Goal: Task Accomplishment & Management: Use online tool/utility

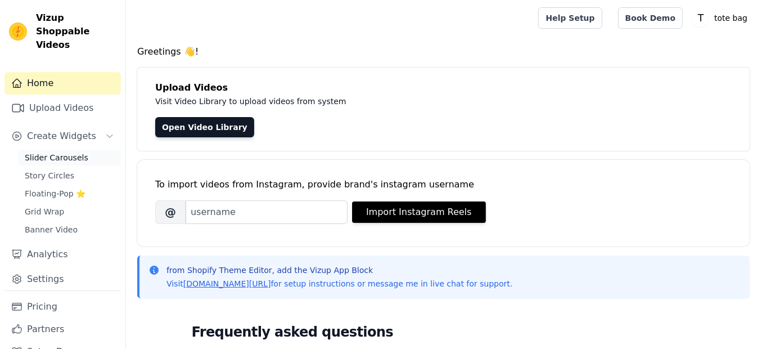
click at [69, 152] on span "Slider Carousels" at bounding box center [57, 157] width 64 height 11
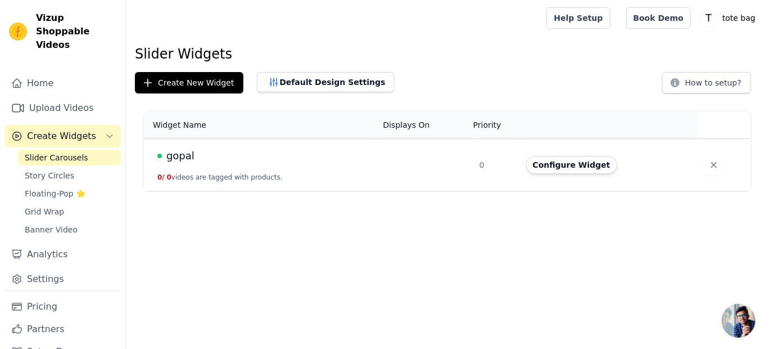
click at [192, 158] on div "gopal" at bounding box center [263, 156] width 212 height 16
click at [360, 162] on div "gopal" at bounding box center [263, 156] width 212 height 16
drag, startPoint x: 360, startPoint y: 162, endPoint x: 558, endPoint y: 171, distance: 198.7
click at [558, 171] on tr "gopal 0 / 0 videos are tagged with products. 0 Configure Widget" at bounding box center [447, 165] width 607 height 52
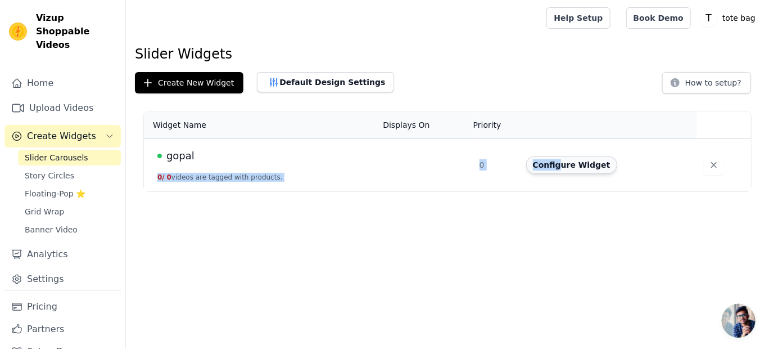
click at [558, 171] on button "Configure Widget" at bounding box center [571, 165] width 91 height 18
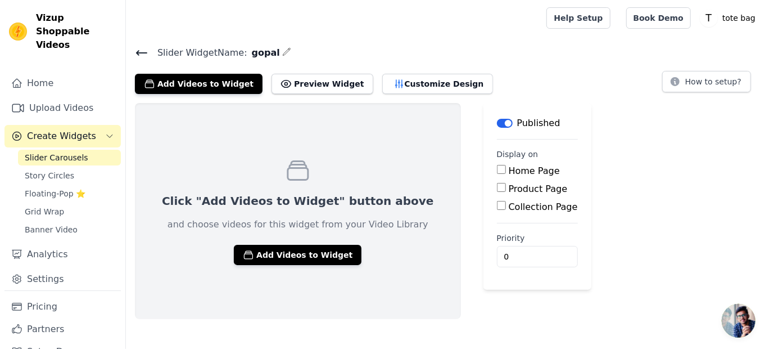
click at [497, 186] on input "Product Page" at bounding box center [501, 187] width 9 height 9
checkbox input "true"
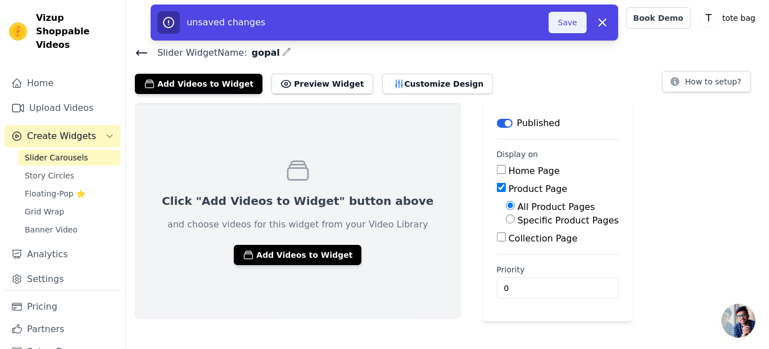
click at [558, 24] on button "Save" at bounding box center [568, 22] width 38 height 21
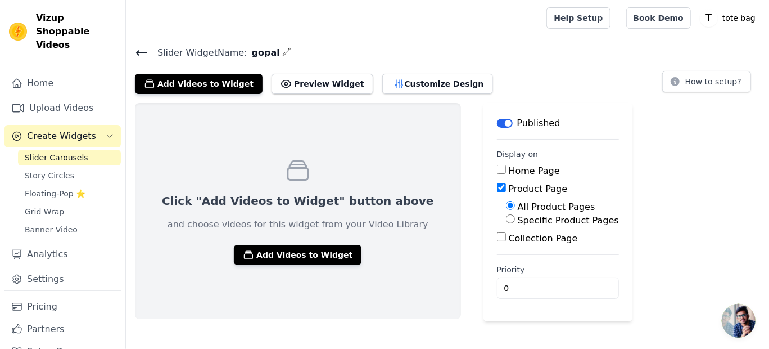
click at [506, 217] on input "Specific Product Pages" at bounding box center [510, 218] width 9 height 9
radio input "true"
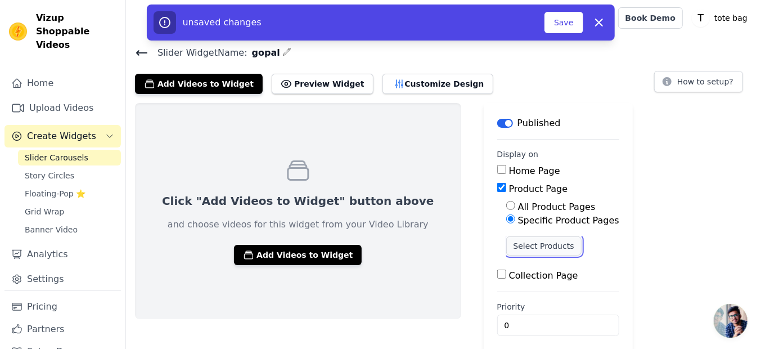
click at [506, 243] on button "Select Products" at bounding box center [543, 245] width 75 height 19
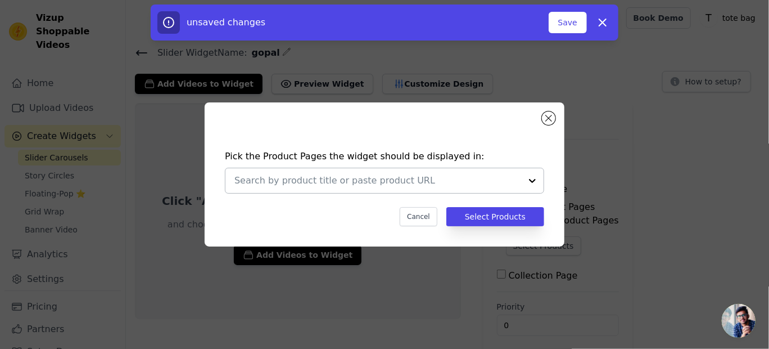
click at [538, 175] on div at bounding box center [532, 180] width 22 height 25
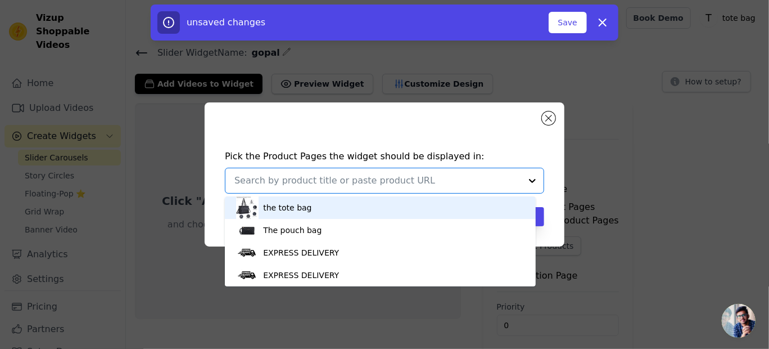
click at [312, 205] on div "the tote bag" at bounding box center [380, 207] width 288 height 22
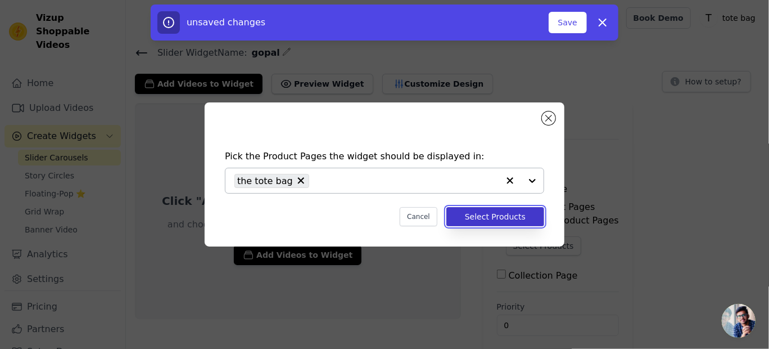
click at [511, 216] on button "Select Products" at bounding box center [495, 216] width 98 height 19
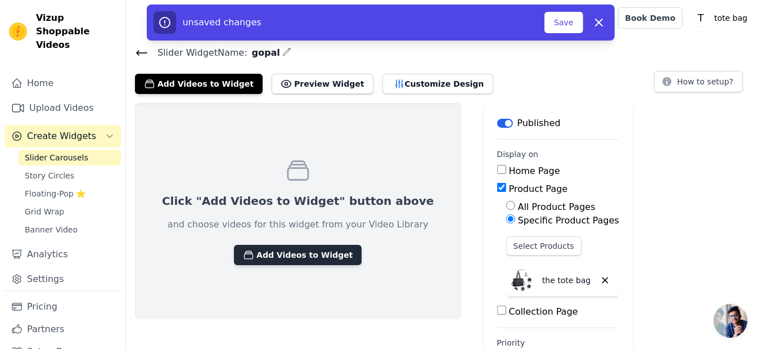
click at [266, 257] on button "Add Videos to Widget" at bounding box center [298, 255] width 128 height 20
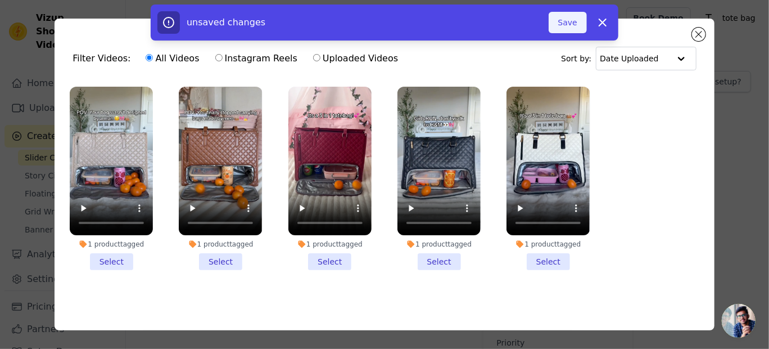
click at [567, 31] on button "Save" at bounding box center [568, 22] width 38 height 21
click at [564, 25] on button "Save" at bounding box center [568, 22] width 38 height 21
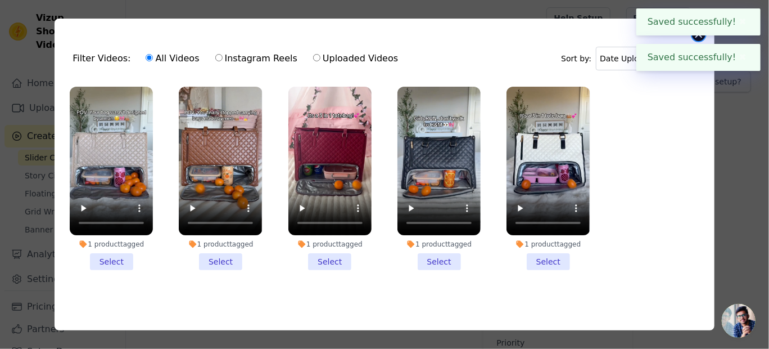
click at [700, 37] on button "Close modal" at bounding box center [698, 34] width 13 height 13
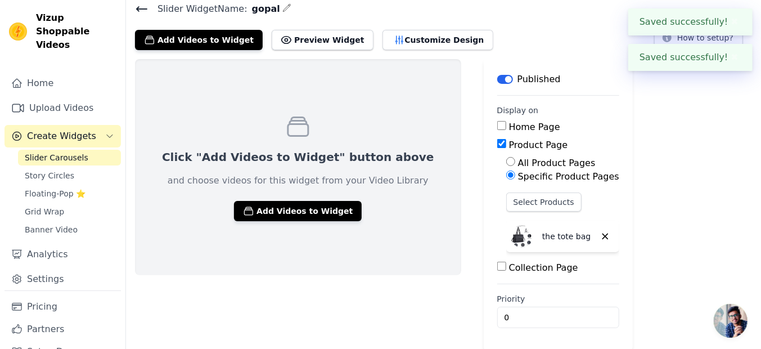
scroll to position [18, 0]
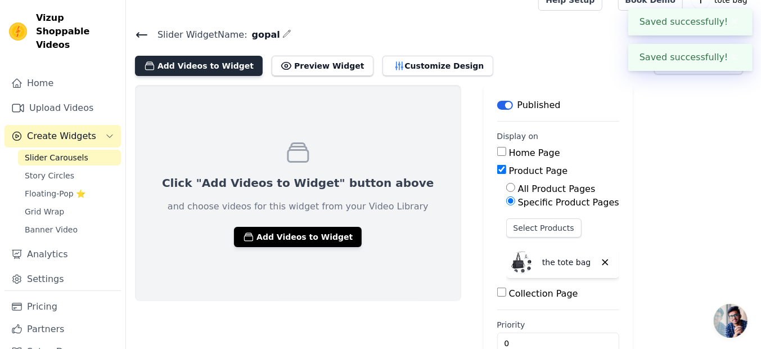
click at [208, 66] on button "Add Videos to Widget" at bounding box center [199, 66] width 128 height 20
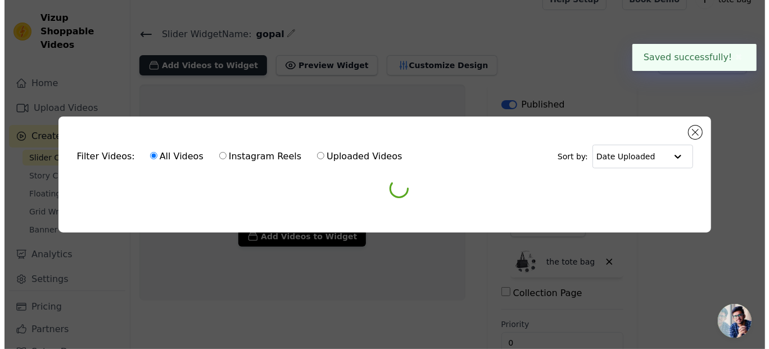
scroll to position [0, 0]
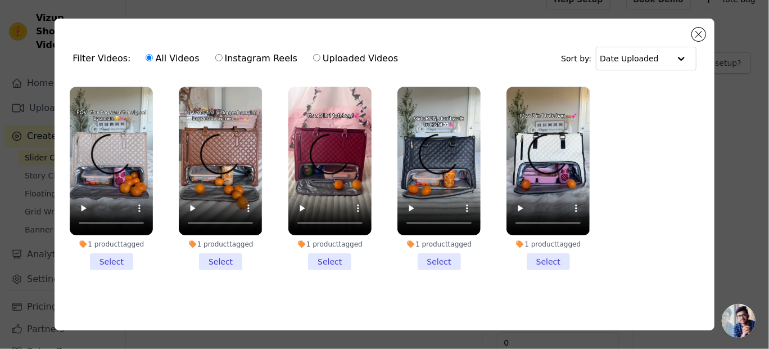
click at [123, 255] on li "1 product tagged Select" at bounding box center [111, 178] width 83 height 183
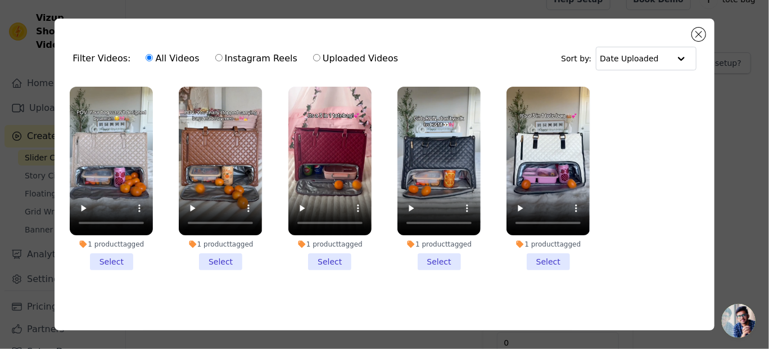
click at [0, 0] on input "1 product tagged Select" at bounding box center [0, 0] width 0 height 0
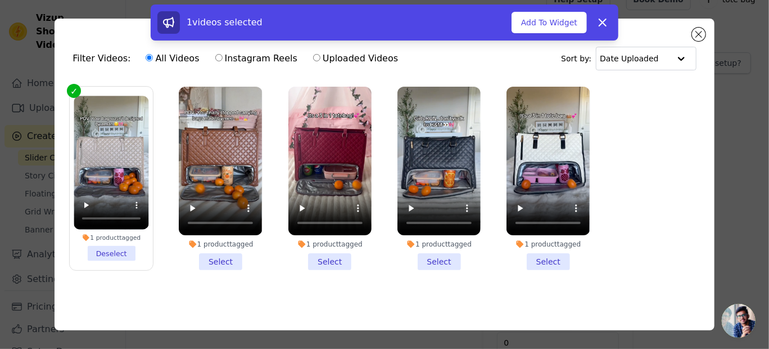
click at [152, 284] on ul "1 product tagged Deselect 1 product tagged Select 1 product tagged Select 1 pro…" at bounding box center [385, 187] width 642 height 214
click at [221, 263] on li "1 product tagged Select" at bounding box center [220, 178] width 83 height 183
click at [0, 0] on input "1 product tagged Select" at bounding box center [0, 0] width 0 height 0
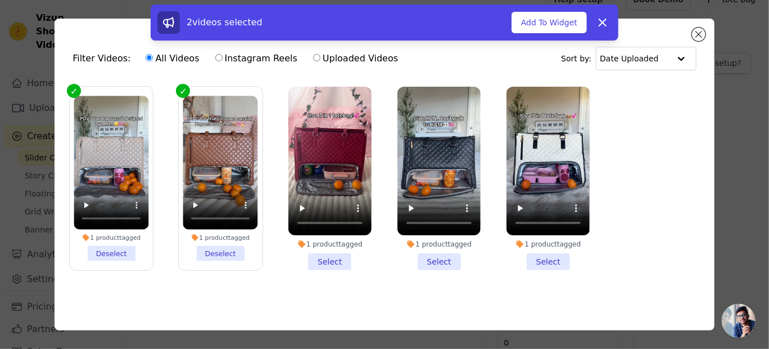
click at [324, 259] on li "1 product tagged Select" at bounding box center [329, 178] width 83 height 183
click at [0, 0] on input "1 product tagged Select" at bounding box center [0, 0] width 0 height 0
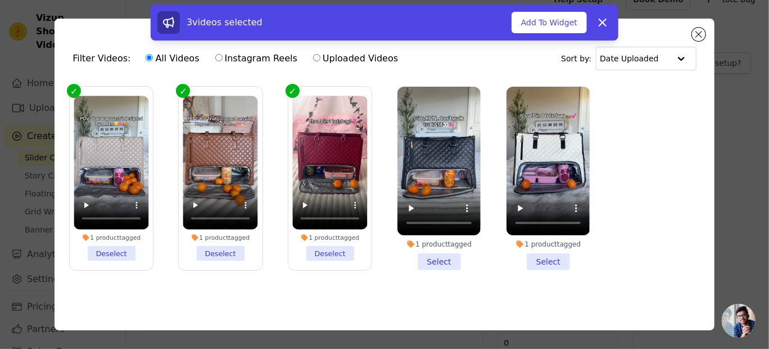
click at [426, 257] on li "1 product tagged Select" at bounding box center [439, 178] width 83 height 183
click at [0, 0] on input "1 product tagged Select" at bounding box center [0, 0] width 0 height 0
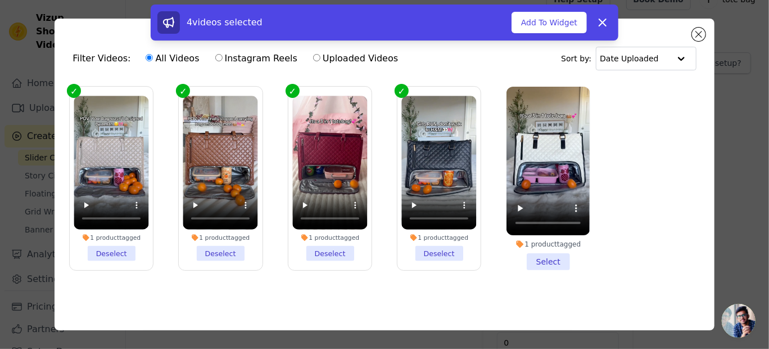
click at [546, 256] on li "1 product tagged Select" at bounding box center [548, 178] width 83 height 183
click at [0, 0] on input "1 product tagged Select" at bounding box center [0, 0] width 0 height 0
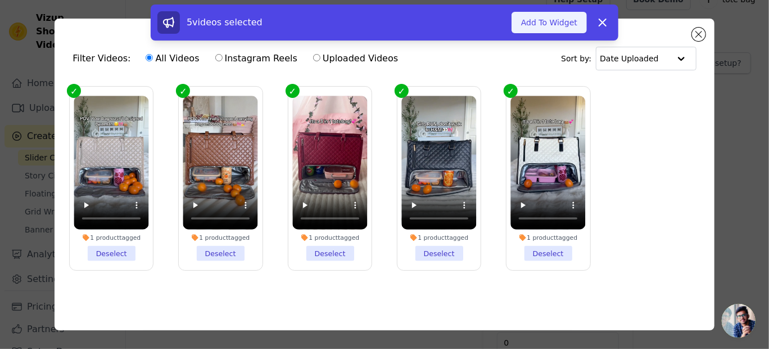
click at [552, 20] on button "Add To Widget" at bounding box center [549, 22] width 75 height 21
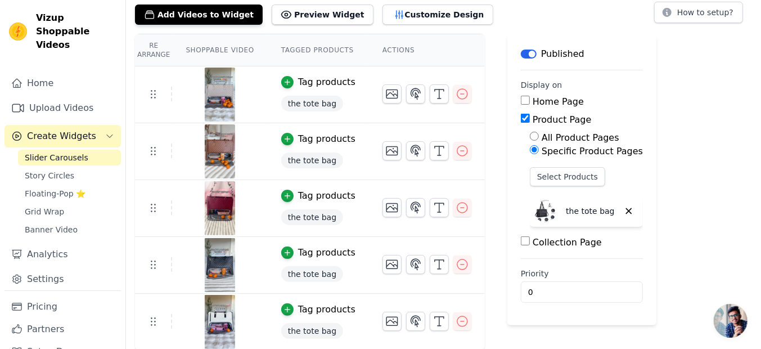
scroll to position [6, 0]
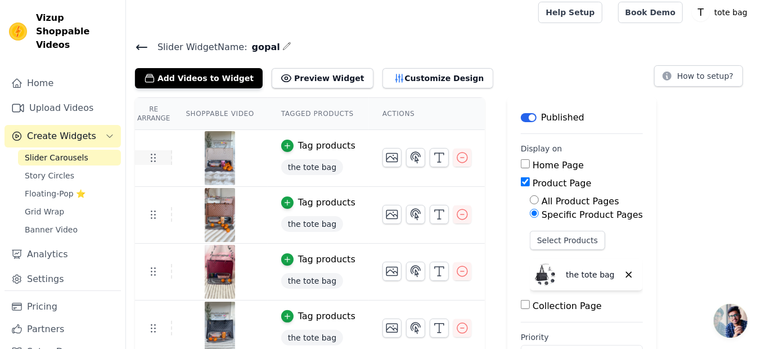
click at [153, 157] on use at bounding box center [153, 158] width 4 height 8
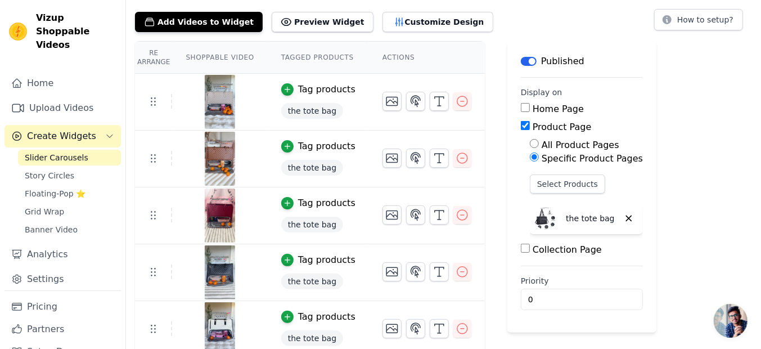
scroll to position [65, 0]
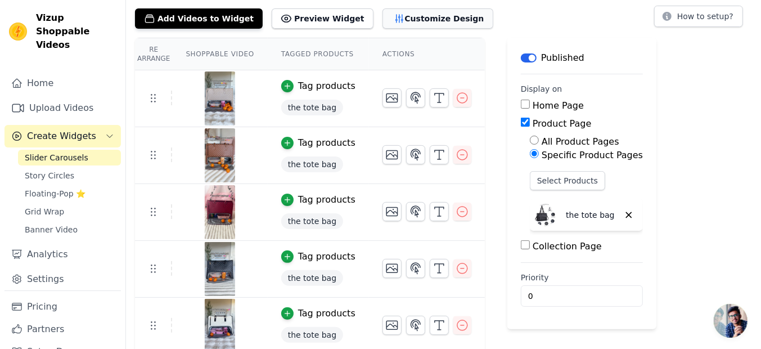
click at [405, 18] on button "Customize Design" at bounding box center [437, 18] width 111 height 20
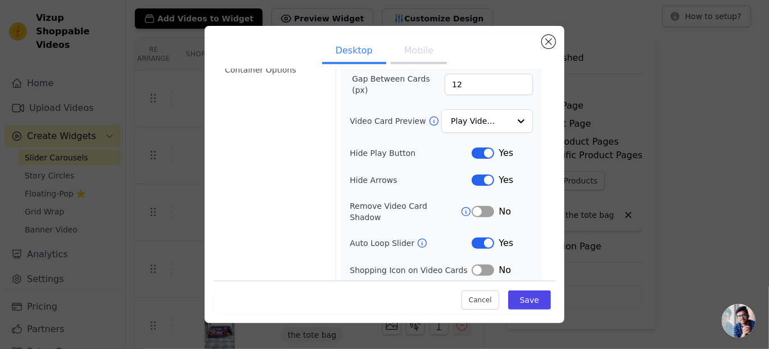
scroll to position [136, 0]
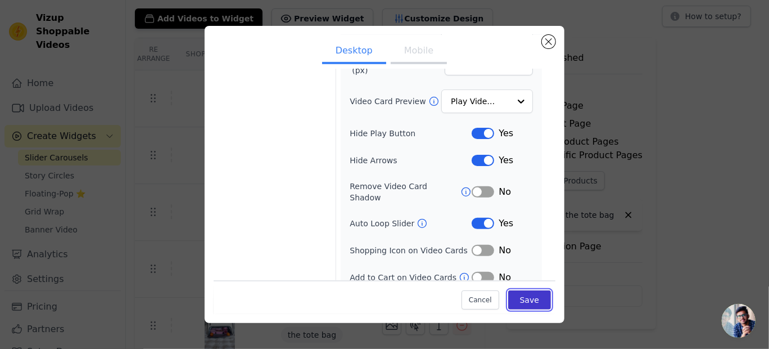
click at [522, 304] on button "Save" at bounding box center [529, 299] width 43 height 19
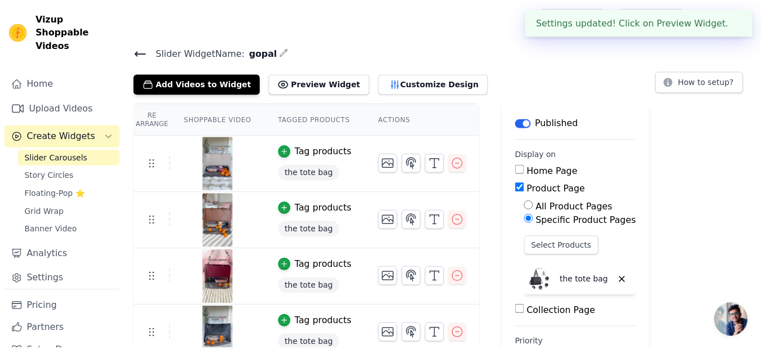
scroll to position [65, 0]
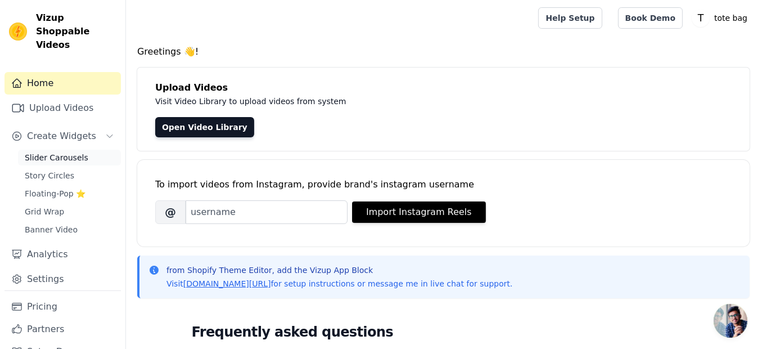
click at [64, 152] on span "Slider Carousels" at bounding box center [57, 157] width 64 height 11
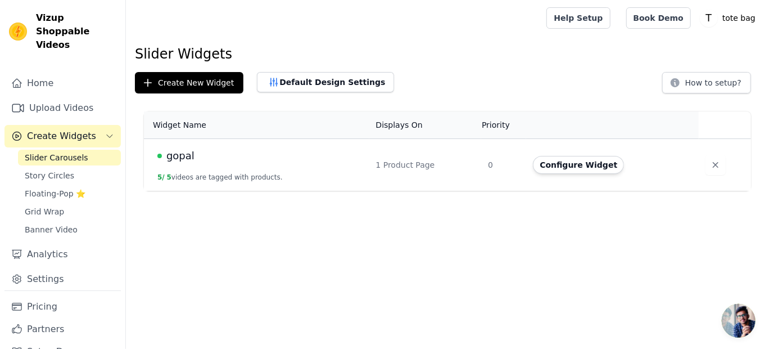
click at [351, 170] on td "gopal 5 / 5 videos are tagged with products." at bounding box center [256, 165] width 225 height 52
click at [202, 162] on div "gopal" at bounding box center [259, 156] width 205 height 16
click at [575, 169] on button "Configure Widget" at bounding box center [578, 165] width 91 height 18
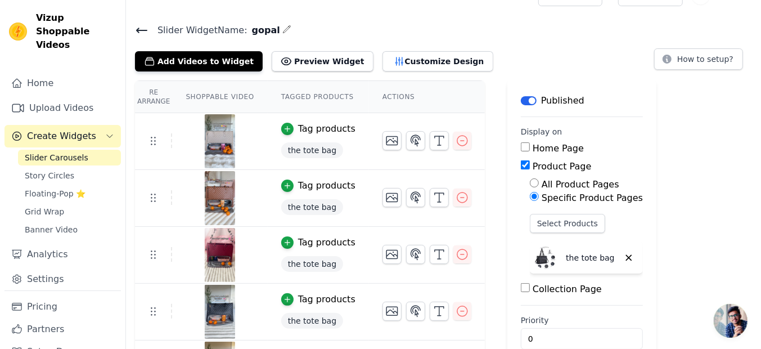
scroll to position [11, 0]
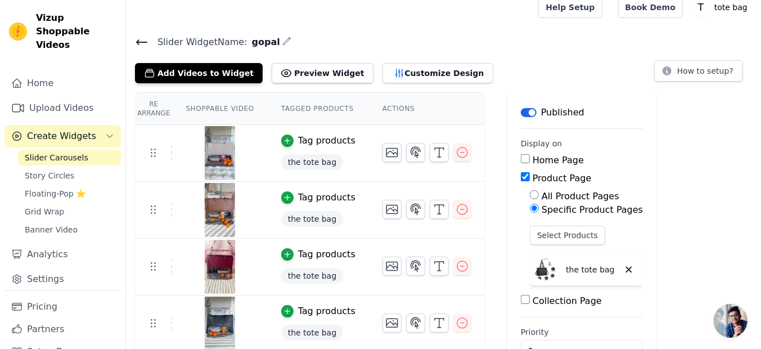
click at [389, 101] on th "Actions" at bounding box center [427, 109] width 116 height 32
click at [383, 106] on th "Actions" at bounding box center [427, 109] width 116 height 32
click at [403, 70] on button "Customize Design" at bounding box center [437, 73] width 111 height 20
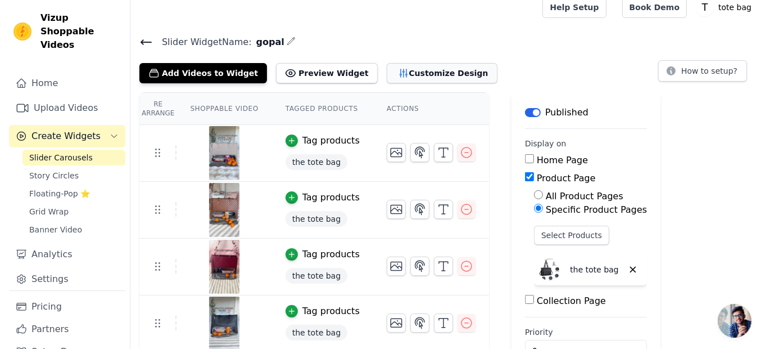
scroll to position [0, 0]
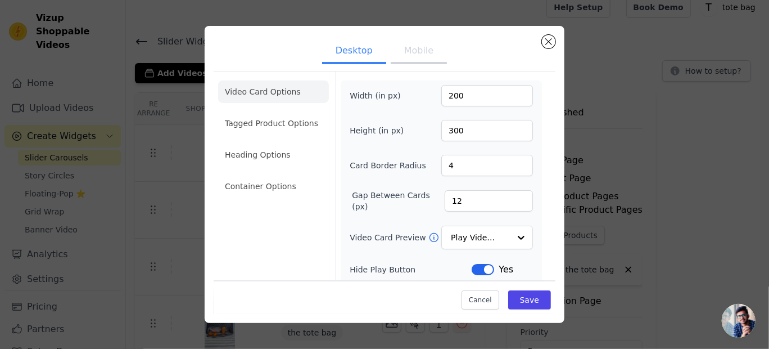
click at [416, 43] on button "Mobile" at bounding box center [419, 51] width 56 height 25
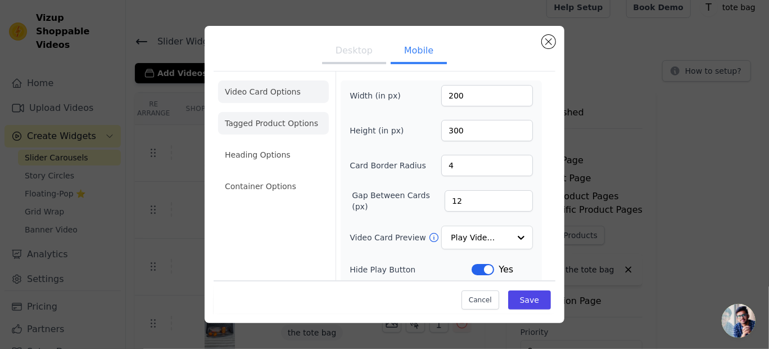
click at [268, 175] on li "Tagged Product Options" at bounding box center [273, 186] width 111 height 22
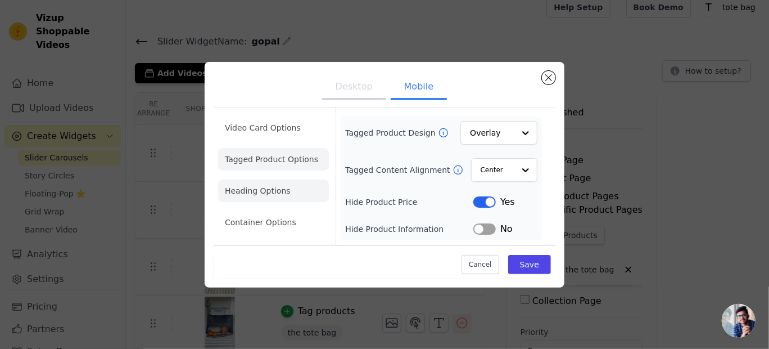
click at [266, 183] on li "Heading Options" at bounding box center [273, 190] width 111 height 22
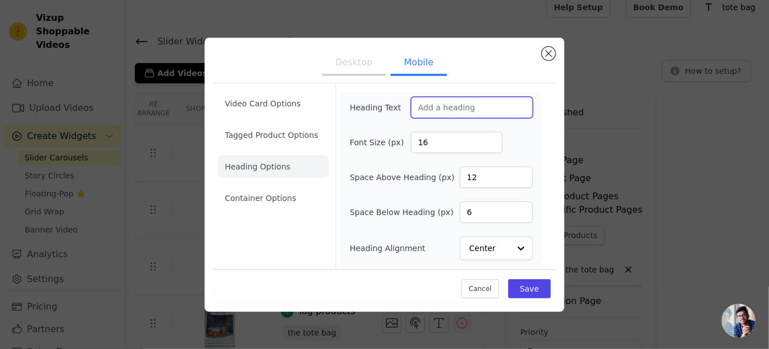
click at [426, 106] on input "Heading Text" at bounding box center [472, 107] width 122 height 21
type input "See it in action !"
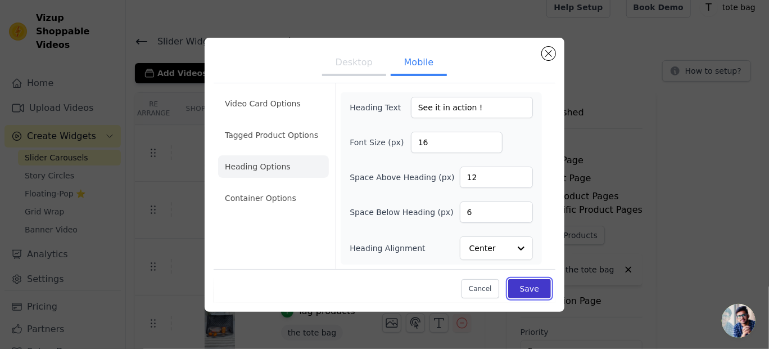
click at [534, 288] on button "Save" at bounding box center [529, 288] width 43 height 19
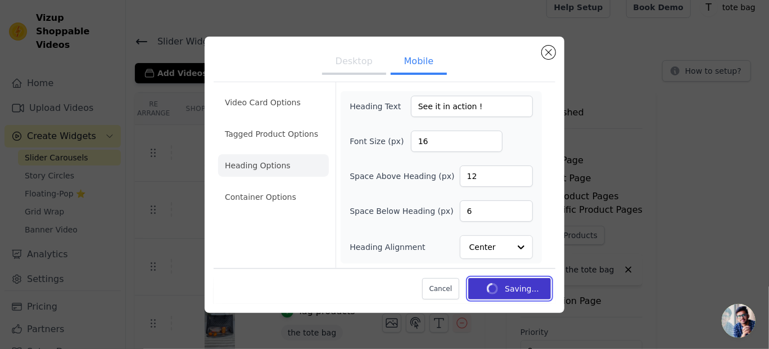
click at [534, 288] on button "Saving..." at bounding box center [509, 288] width 83 height 21
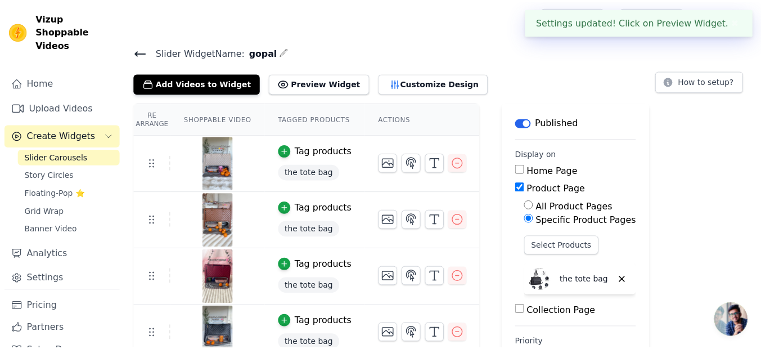
scroll to position [11, 0]
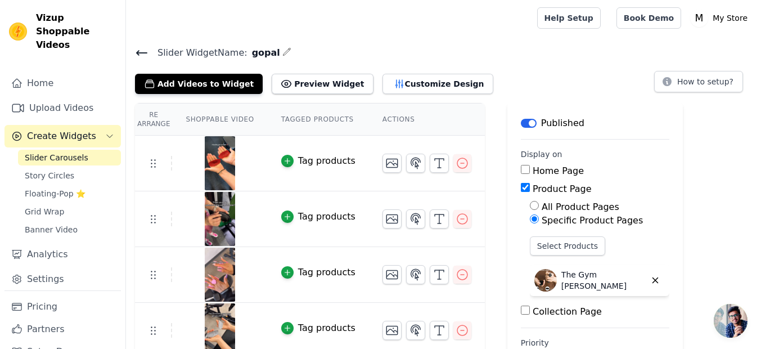
scroll to position [44, 0]
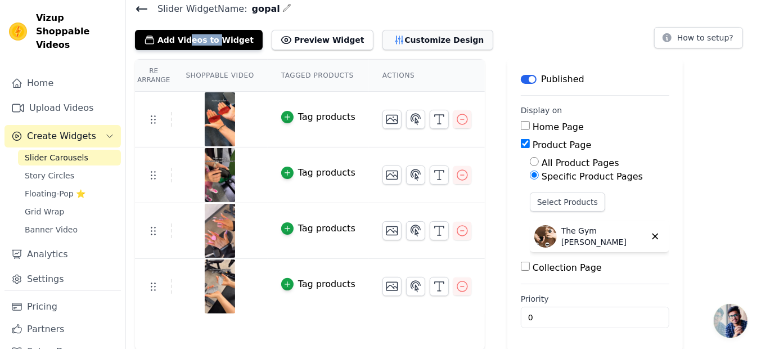
click at [383, 40] on button "Customize Design" at bounding box center [437, 40] width 111 height 20
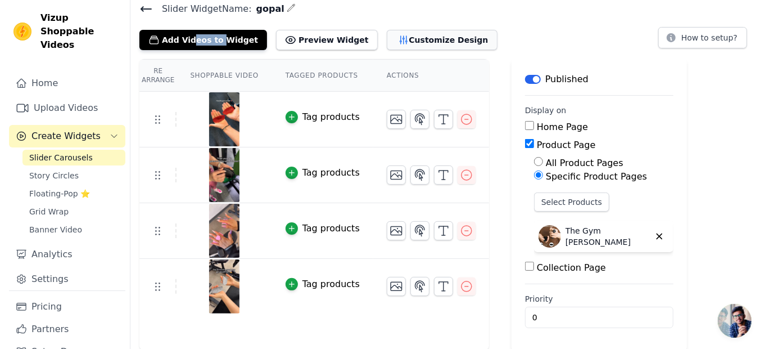
scroll to position [0, 0]
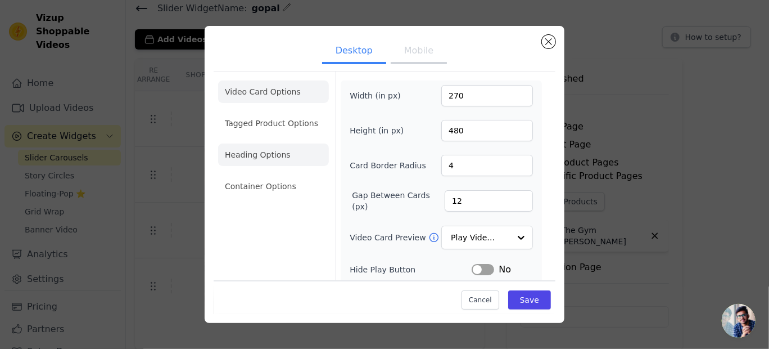
click at [279, 155] on li "Heading Options" at bounding box center [273, 154] width 111 height 22
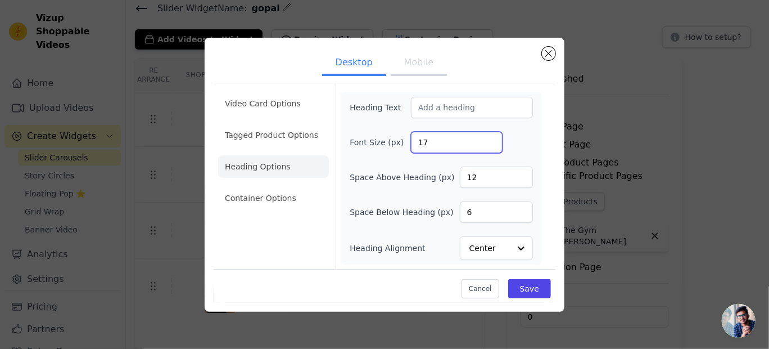
click at [490, 138] on input "17" at bounding box center [457, 142] width 92 height 21
click at [490, 138] on input "18" at bounding box center [457, 142] width 92 height 21
click at [490, 138] on input "19" at bounding box center [457, 142] width 92 height 21
click at [490, 138] on input "20" at bounding box center [457, 142] width 92 height 21
click at [490, 138] on input "21" at bounding box center [457, 142] width 92 height 21
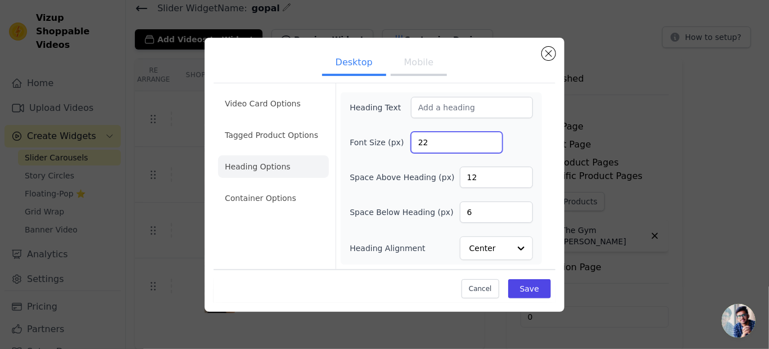
click at [490, 138] on input "22" at bounding box center [457, 142] width 92 height 21
click at [490, 138] on input "23" at bounding box center [457, 142] width 92 height 21
click at [490, 138] on input "24" at bounding box center [457, 142] width 92 height 21
click at [490, 138] on input "25" at bounding box center [457, 142] width 92 height 21
click at [490, 138] on input "26" at bounding box center [457, 142] width 92 height 21
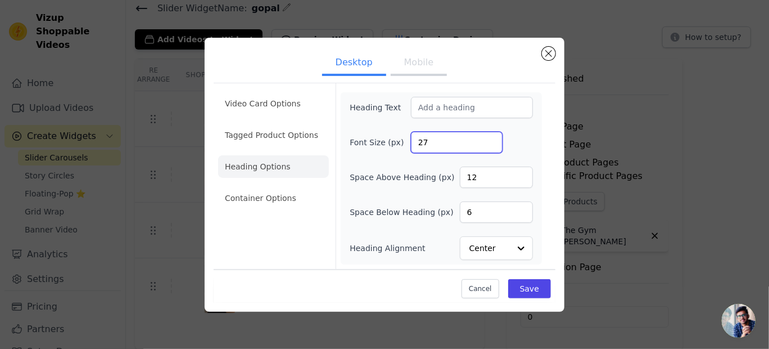
click at [490, 138] on input "27" at bounding box center [457, 142] width 92 height 21
click at [490, 138] on input "28" at bounding box center [457, 142] width 92 height 21
click at [490, 138] on input "29" at bounding box center [457, 142] width 92 height 21
click at [490, 138] on input "30" at bounding box center [457, 142] width 92 height 21
click at [490, 138] on input "31" at bounding box center [457, 142] width 92 height 21
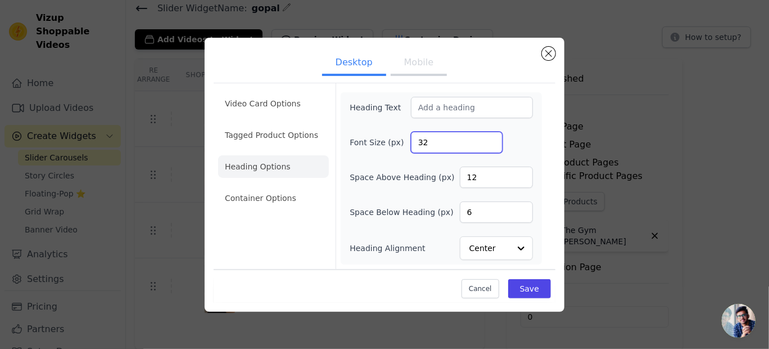
type input "32"
click at [490, 138] on input "32" at bounding box center [457, 142] width 92 height 21
click at [530, 286] on button "Save" at bounding box center [529, 288] width 43 height 19
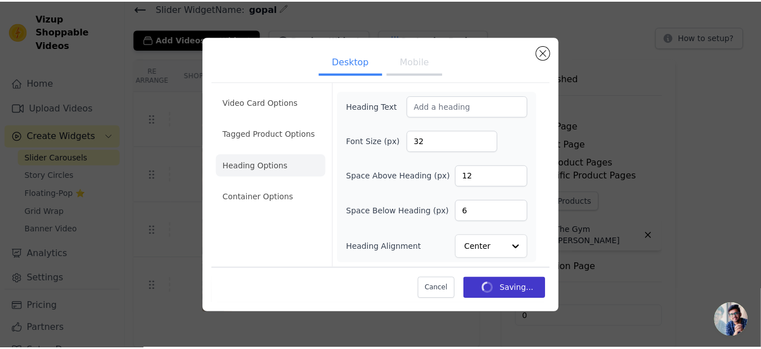
scroll to position [44, 0]
